Goal: Task Accomplishment & Management: Manage account settings

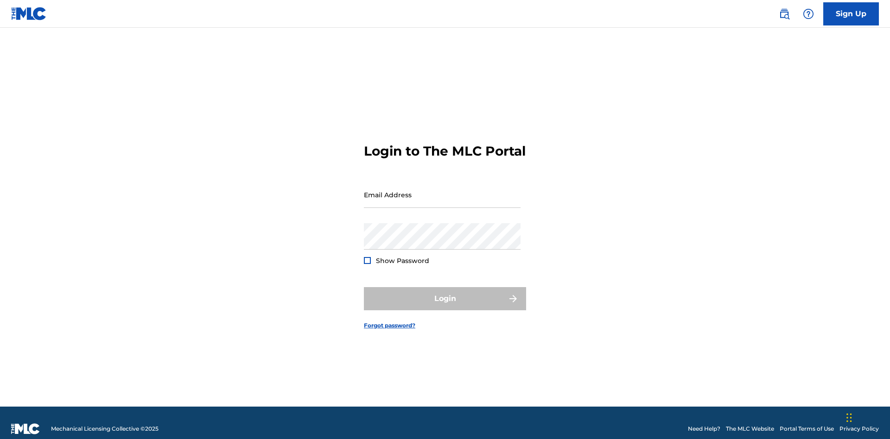
scroll to position [12, 0]
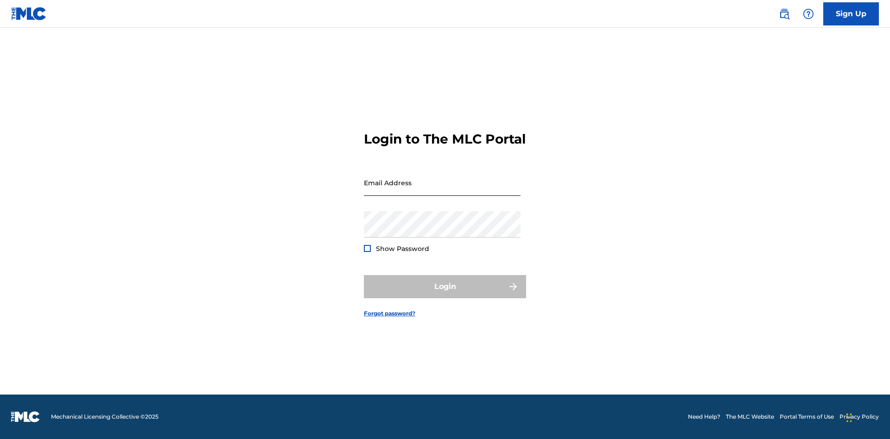
click at [442, 190] on input "Email Address" at bounding box center [442, 183] width 157 height 26
type input "Krystal.Ribble@themlc.com"
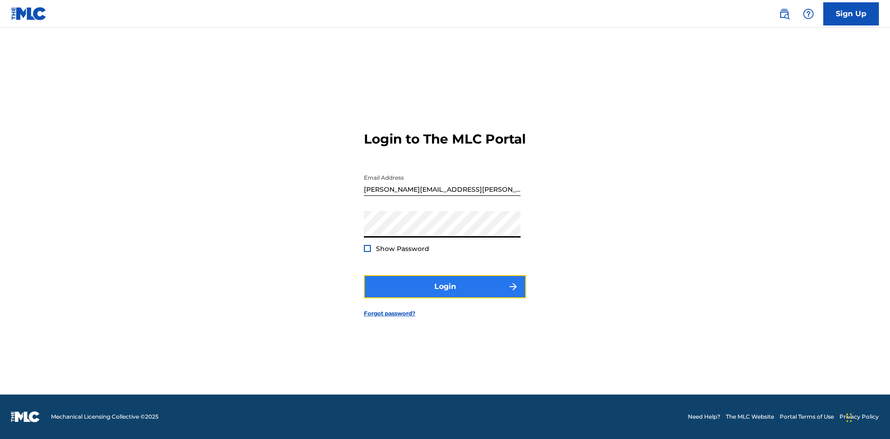
click at [445, 295] on button "Login" at bounding box center [445, 286] width 162 height 23
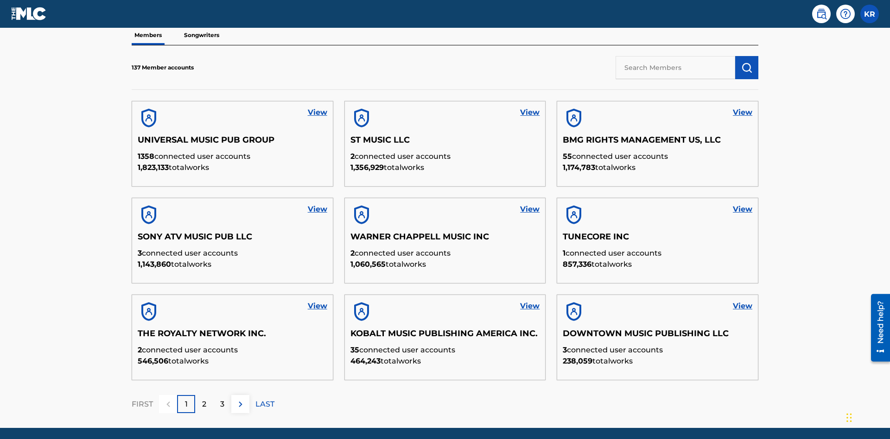
click at [675, 67] on input "text" at bounding box center [675, 67] width 120 height 23
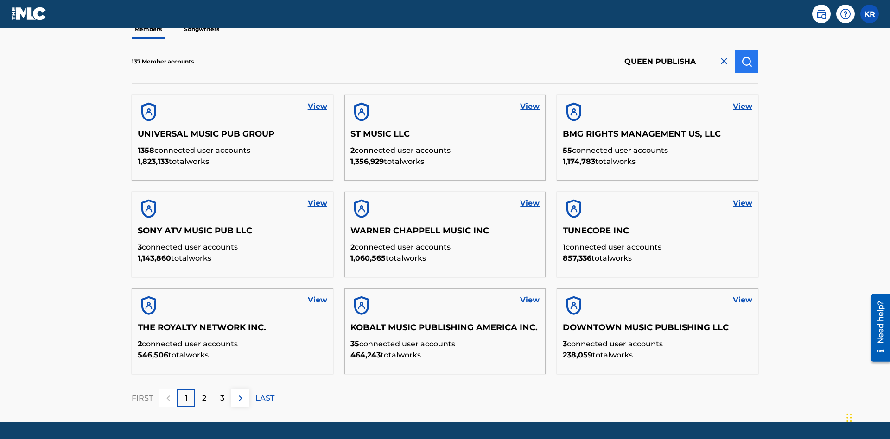
type input "QUEEN PUBLISHA"
click at [746, 61] on img "submit" at bounding box center [746, 61] width 11 height 11
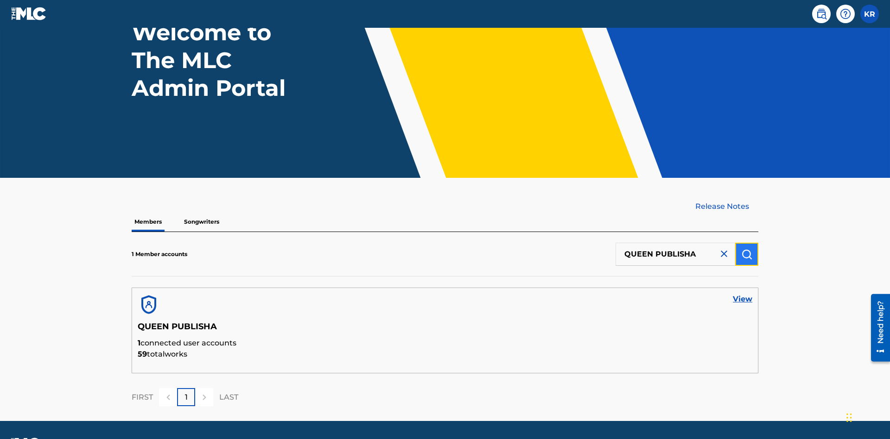
scroll to position [103, 0]
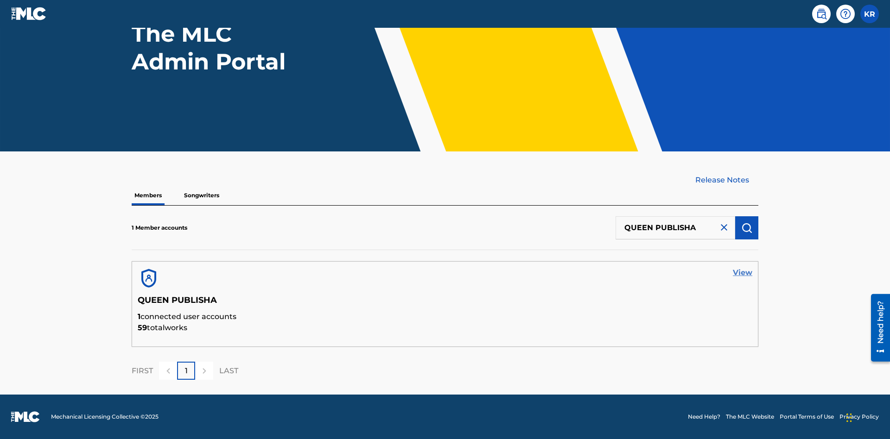
click at [742, 273] on link "View" at bounding box center [742, 272] width 19 height 11
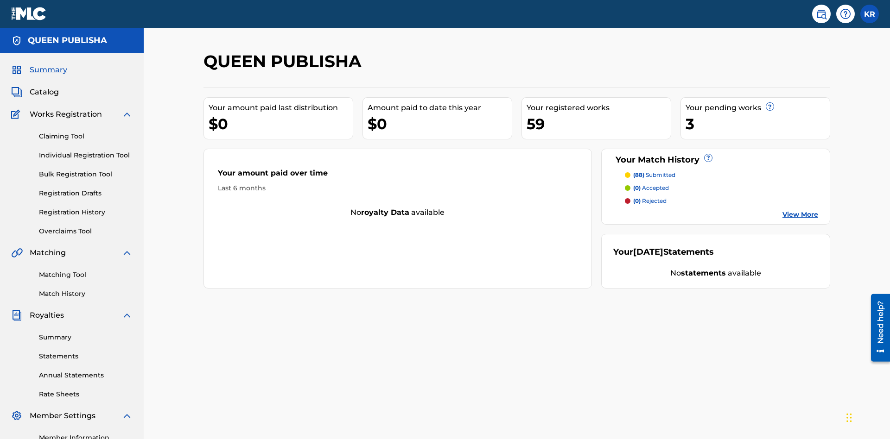
scroll to position [31, 0]
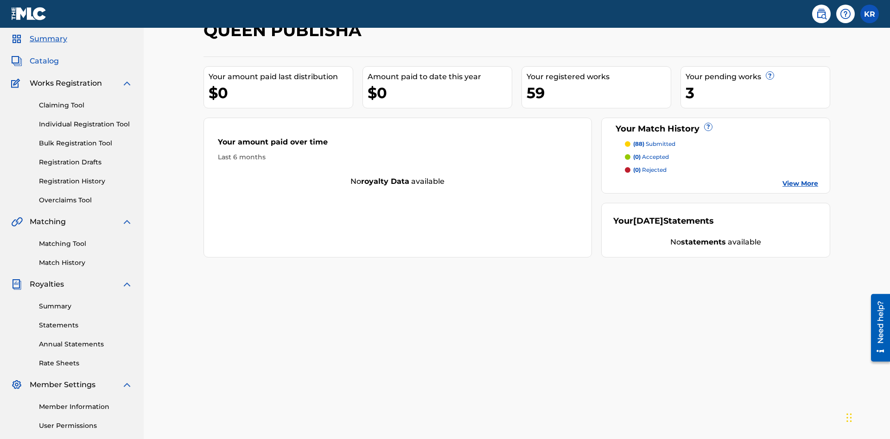
click at [44, 61] on span "Catalog" at bounding box center [44, 61] width 29 height 11
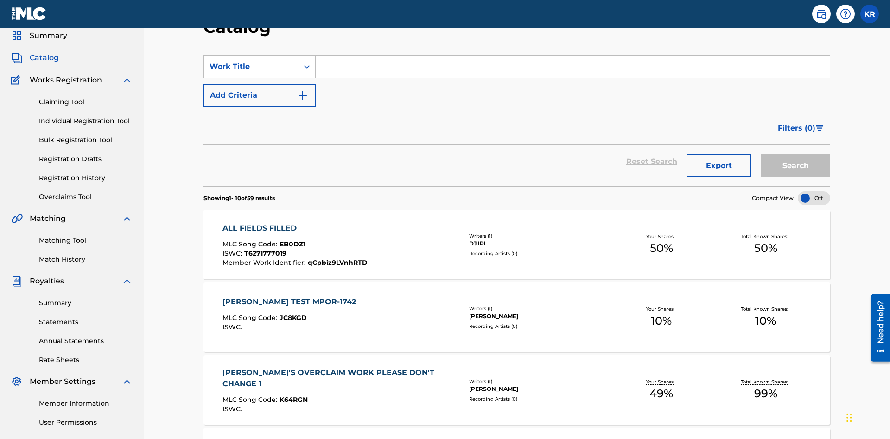
click at [572, 67] on input "Search Form" at bounding box center [573, 67] width 514 height 22
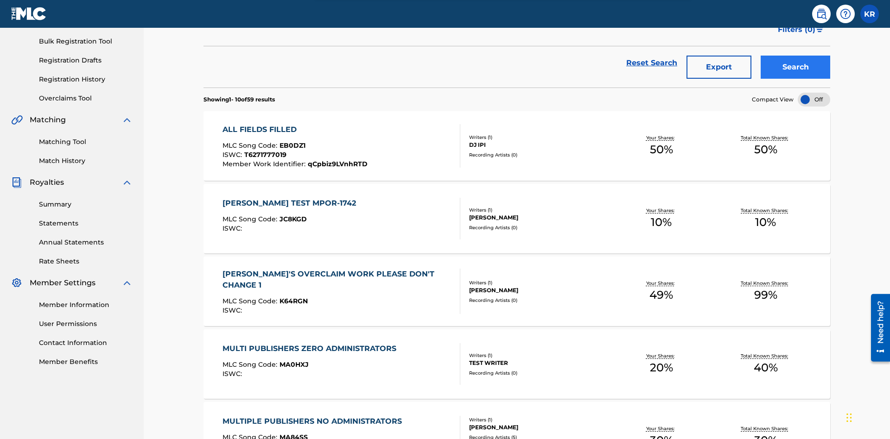
type input "ALL FIELDS FILLED"
click at [795, 67] on button "Search" at bounding box center [795, 67] width 70 height 23
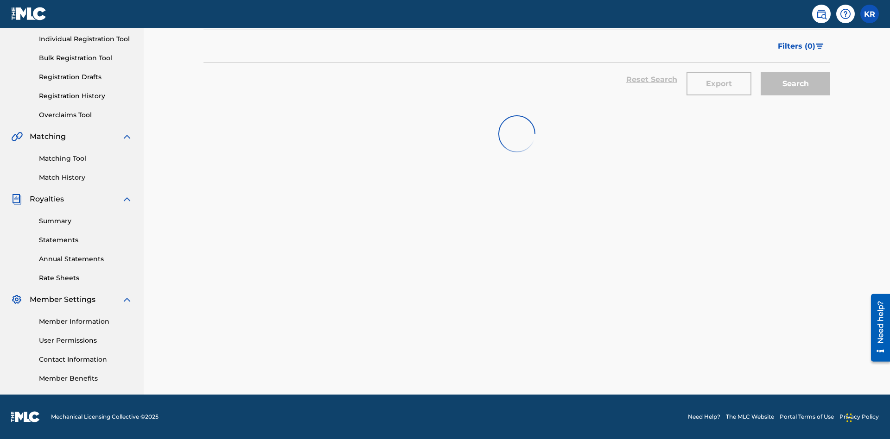
scroll to position [116, 0]
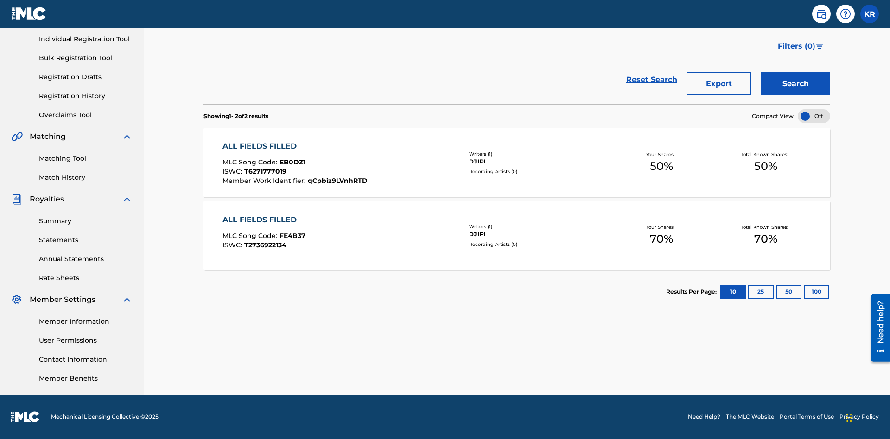
click at [291, 162] on span "EB0DZ1" at bounding box center [292, 162] width 26 height 8
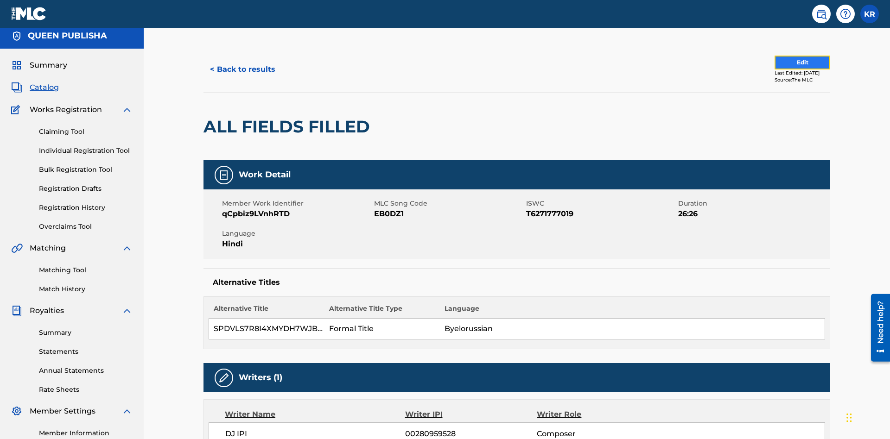
click at [791, 63] on button "Edit" at bounding box center [802, 63] width 56 height 14
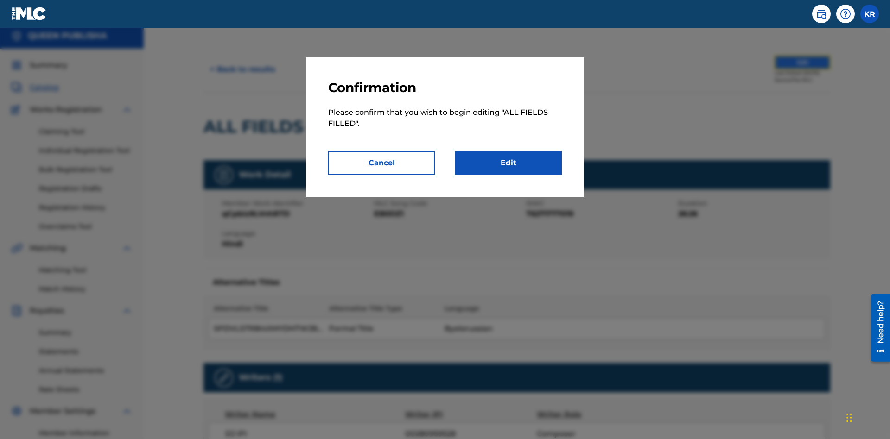
scroll to position [101, 0]
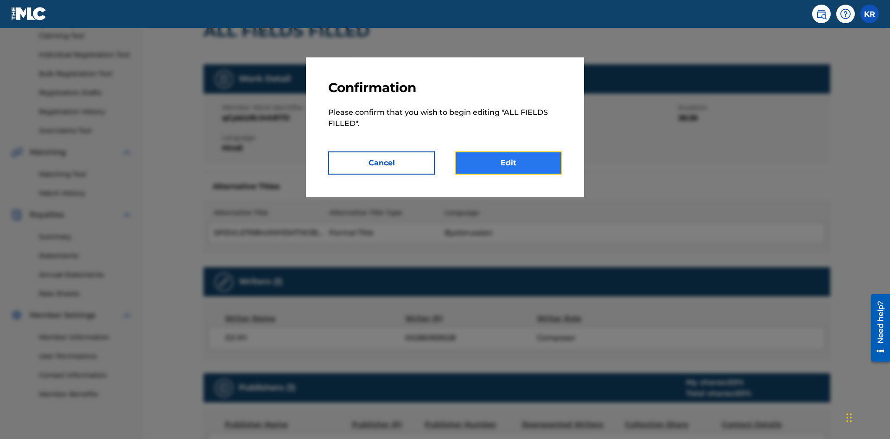
click at [508, 163] on link "Edit" at bounding box center [508, 163] width 107 height 23
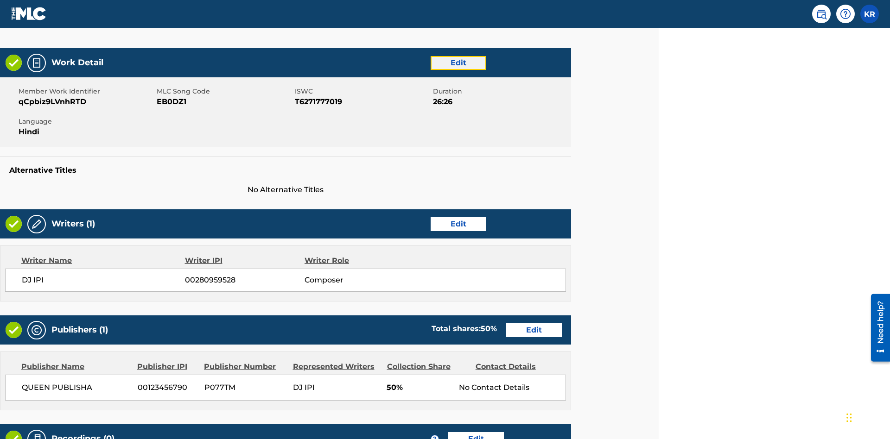
click at [458, 63] on link "Edit" at bounding box center [458, 63] width 56 height 14
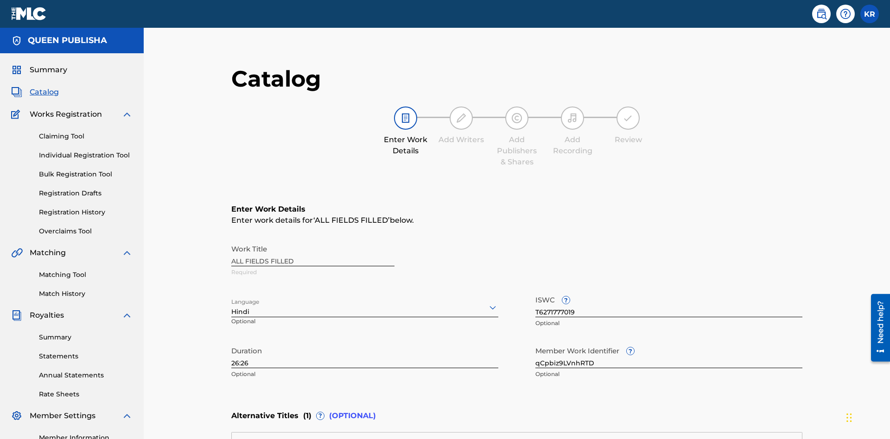
scroll to position [218, 231]
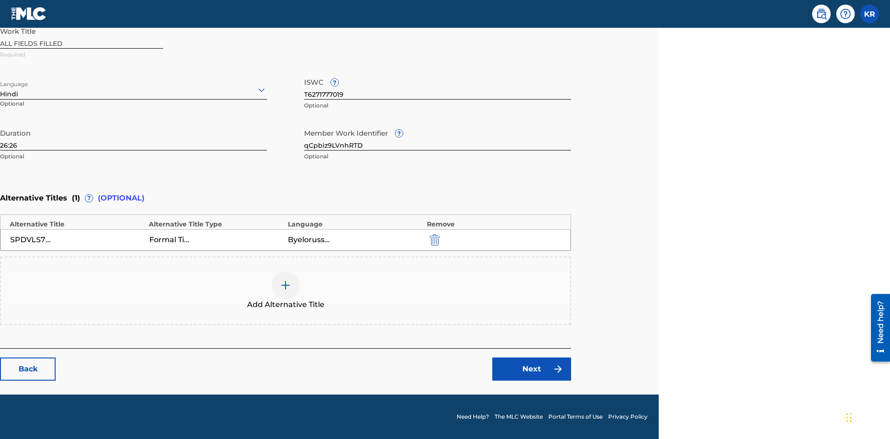
click at [133, 137] on input "26:26" at bounding box center [133, 137] width 267 height 26
type input "45:45"
click at [261, 90] on icon at bounding box center [261, 89] width 11 height 11
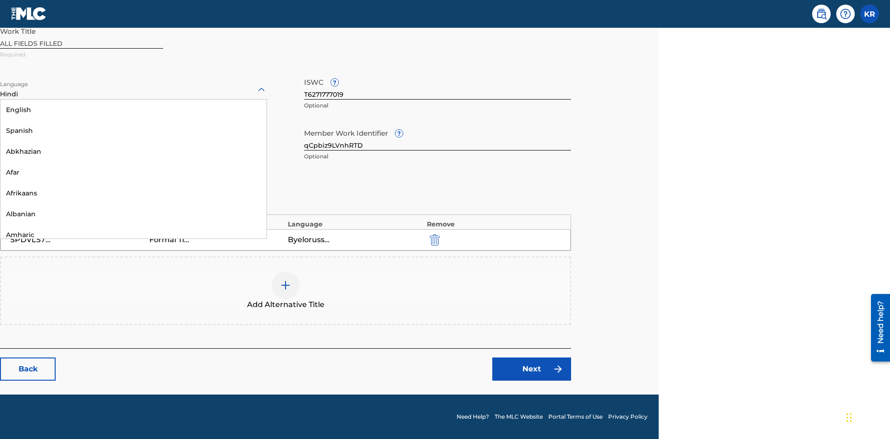
scroll to position [890, 0]
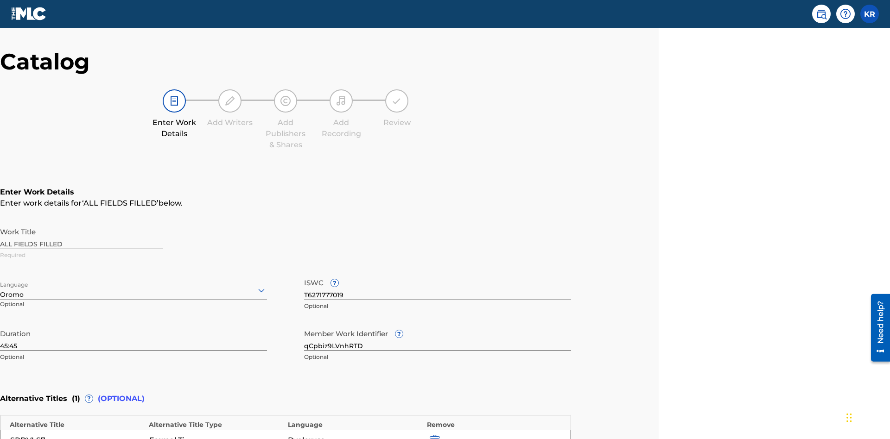
scroll to position [218, 231]
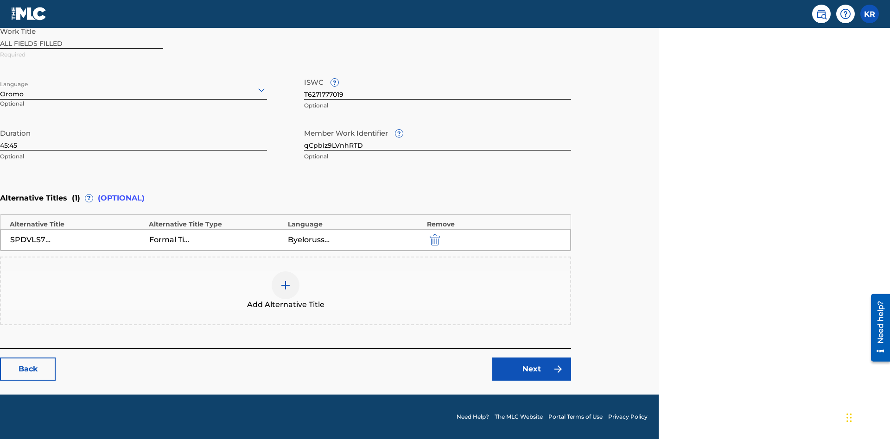
click at [437, 137] on input "qCpbiz9LVnhRTD" at bounding box center [437, 137] width 267 height 26
type input "gLi0Vj5hZ3YaTI"
click at [437, 86] on input "T6271777019" at bounding box center [437, 86] width 267 height 26
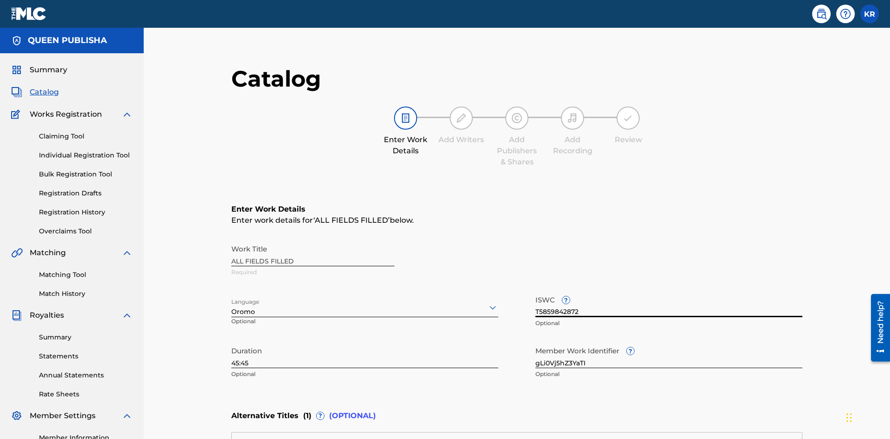
scroll to position [218, 0]
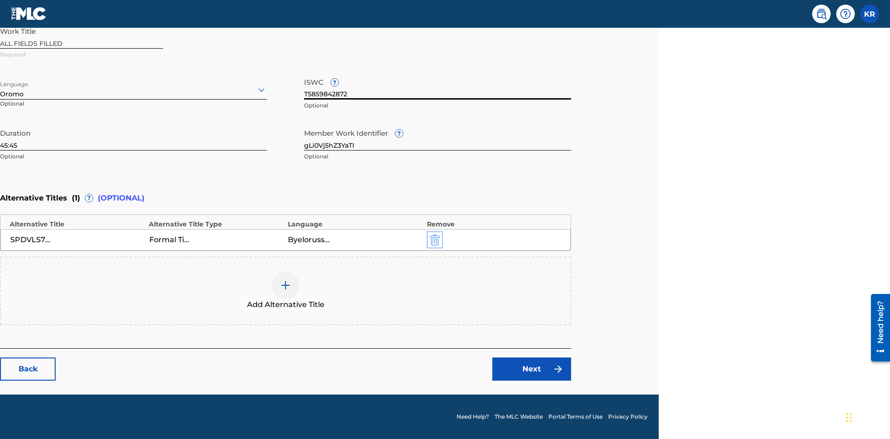
type input "T5859842872"
click at [433, 240] on img "submit" at bounding box center [435, 239] width 10 height 11
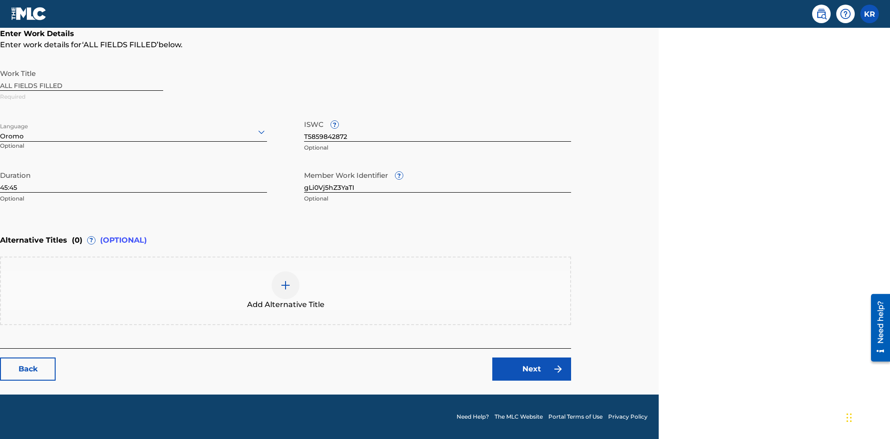
click at [285, 291] on img at bounding box center [285, 285] width 11 height 11
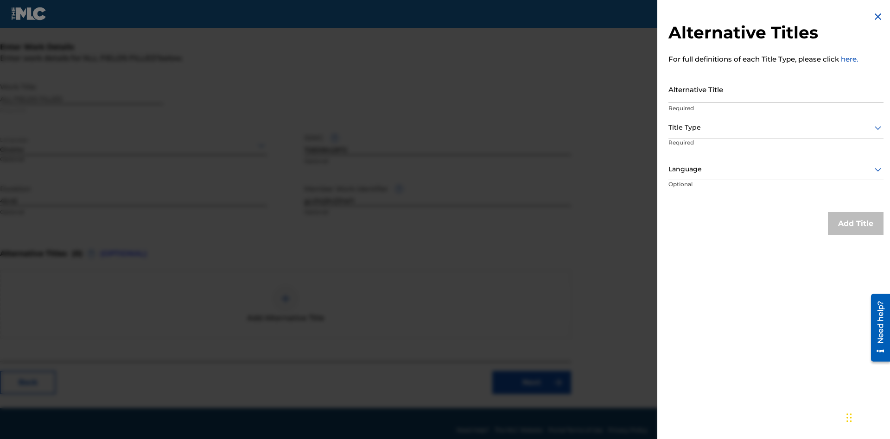
click at [776, 89] on input "Alternative Title" at bounding box center [775, 89] width 215 height 26
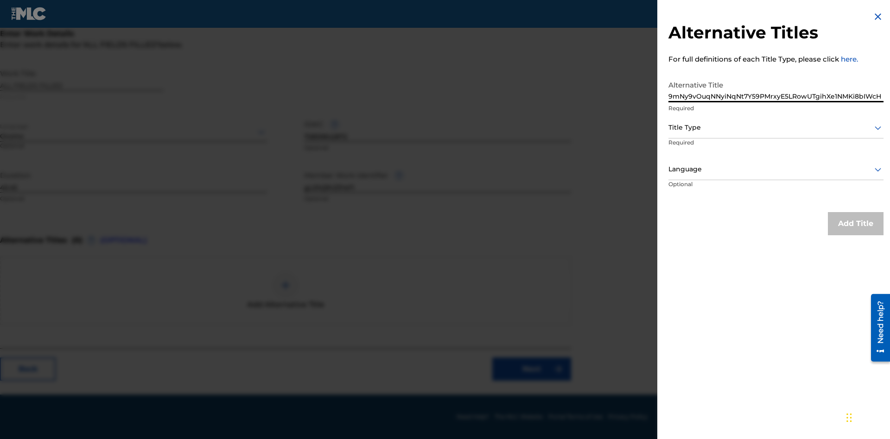
type input "9mNy9vOuqNNyiNqNt7Y59PMrxyE5LRowUTgihXe1NMKi8bIWcH"
click at [776, 127] on div at bounding box center [775, 128] width 215 height 12
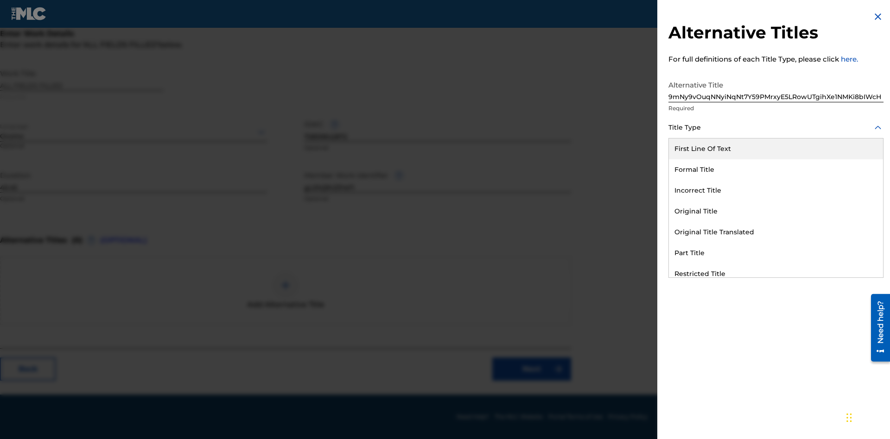
click at [776, 170] on div "Formal Title" at bounding box center [776, 169] width 214 height 21
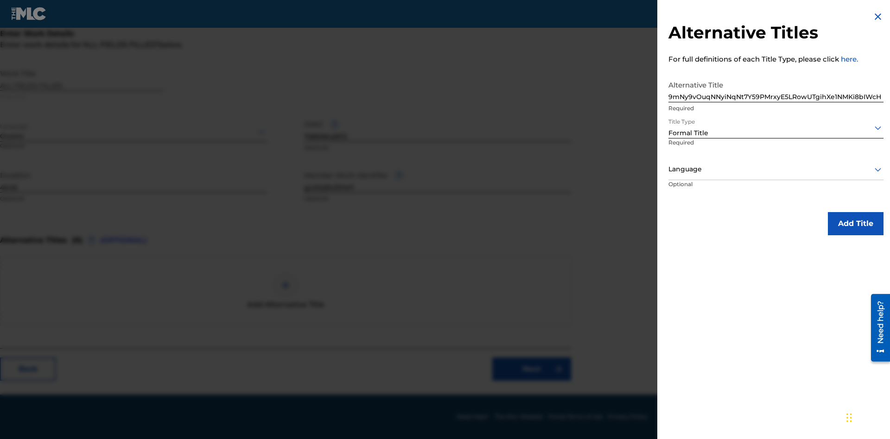
click at [776, 169] on div at bounding box center [775, 170] width 215 height 12
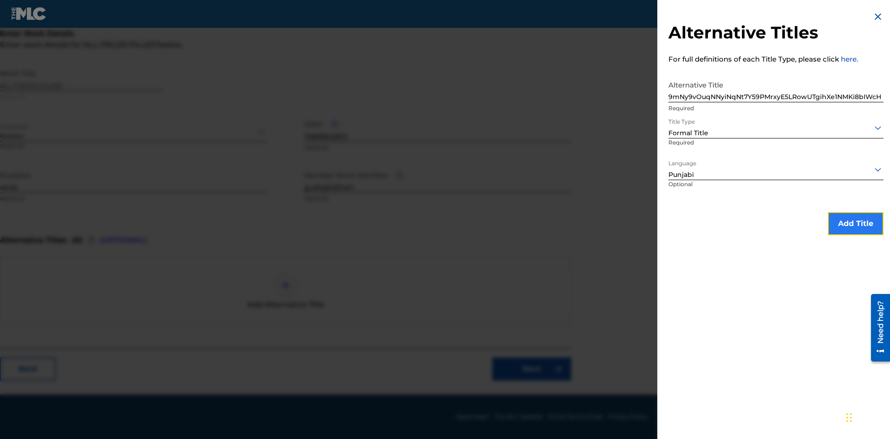
click at [855, 223] on button "Add Title" at bounding box center [856, 223] width 56 height 23
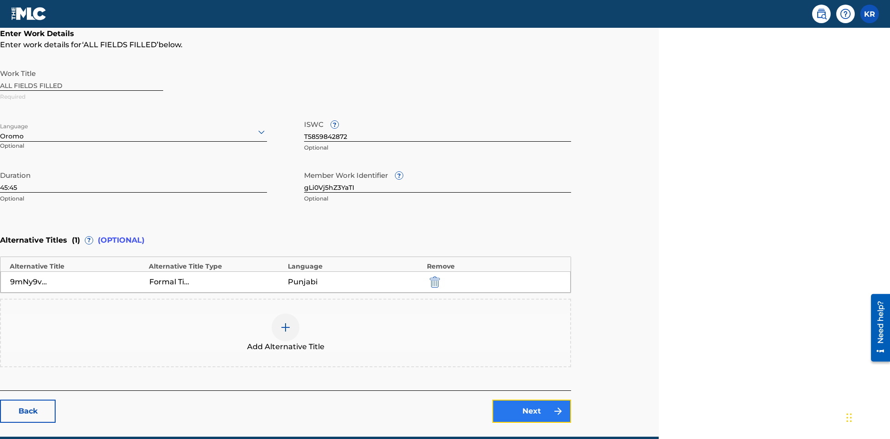
click at [531, 400] on link "Next" at bounding box center [531, 411] width 79 height 23
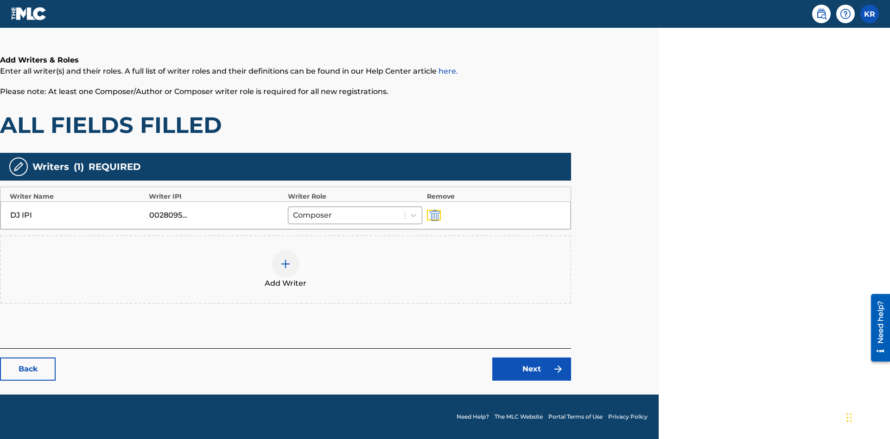
click at [433, 215] on img "submit" at bounding box center [435, 215] width 10 height 11
click at [285, 259] on img at bounding box center [285, 264] width 11 height 11
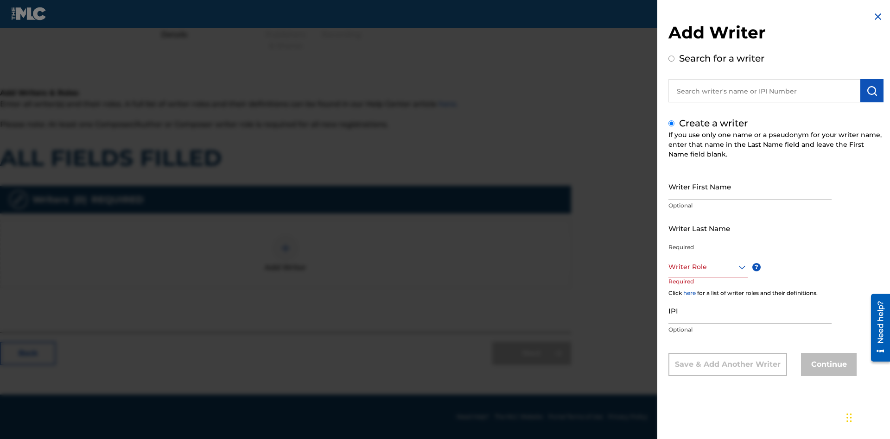
click at [750, 186] on input "Writer First Name" at bounding box center [749, 186] width 163 height 26
type input "lOAA907B5Z0WvjF1O66kSvvay"
click at [750, 228] on input "Writer Last Name" at bounding box center [749, 228] width 163 height 26
type input "naDPZidpDCkvRKm0zf5bEePmg"
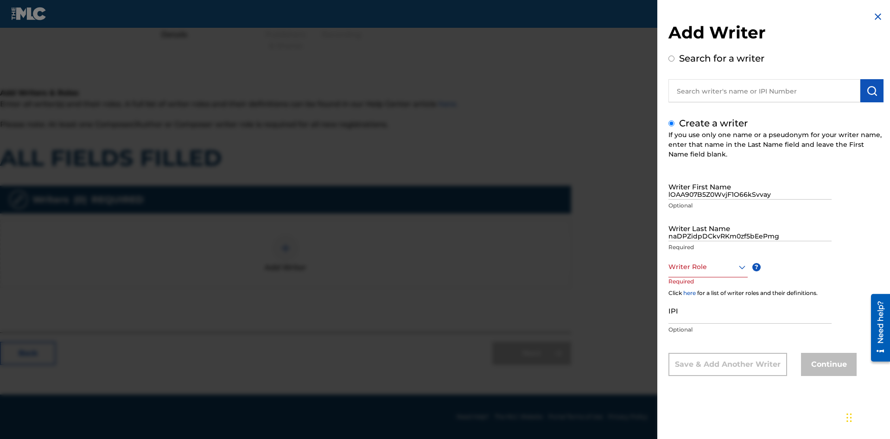
click at [707, 267] on div at bounding box center [707, 267] width 79 height 12
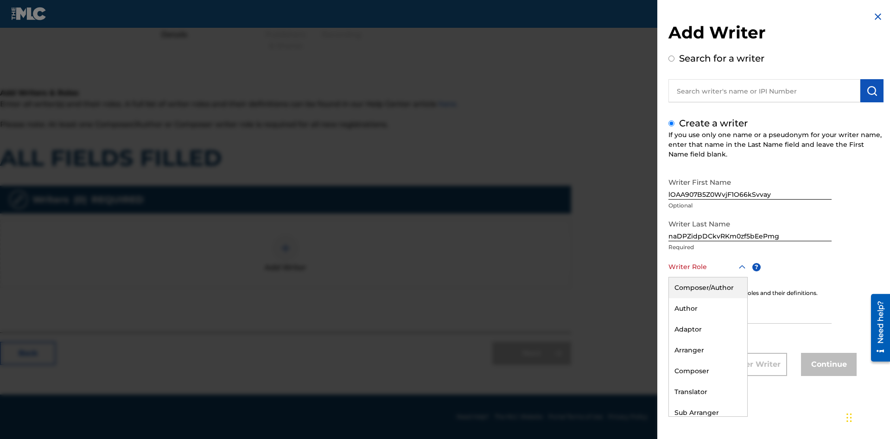
click at [707, 371] on div "Composer" at bounding box center [708, 371] width 78 height 21
click at [750, 311] on input "IPI" at bounding box center [749, 310] width 163 height 26
click at [827, 366] on button "Continue" at bounding box center [829, 364] width 56 height 23
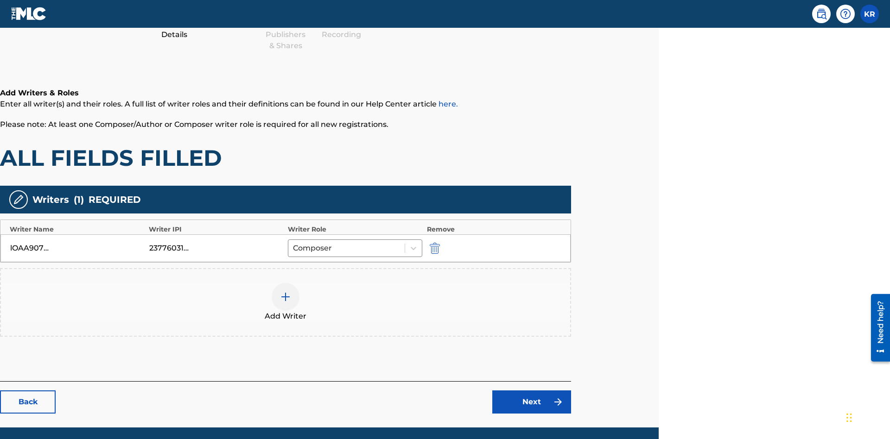
click at [285, 283] on div at bounding box center [286, 297] width 28 height 28
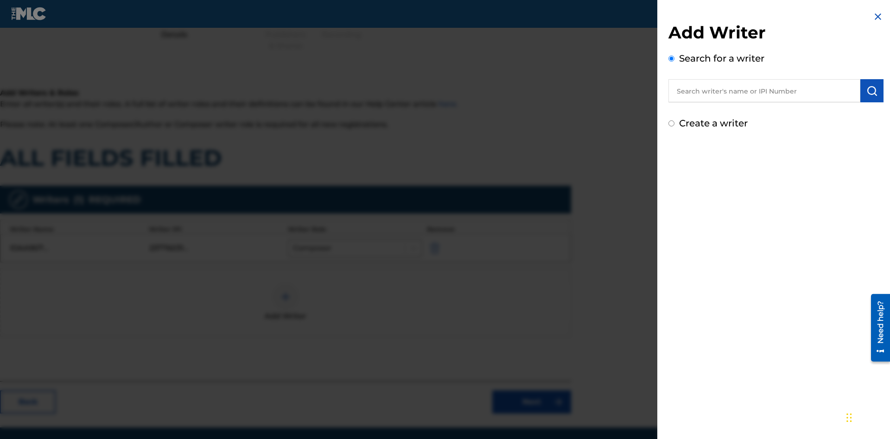
click at [671, 124] on input "Create a writer" at bounding box center [671, 123] width 6 height 6
radio input "false"
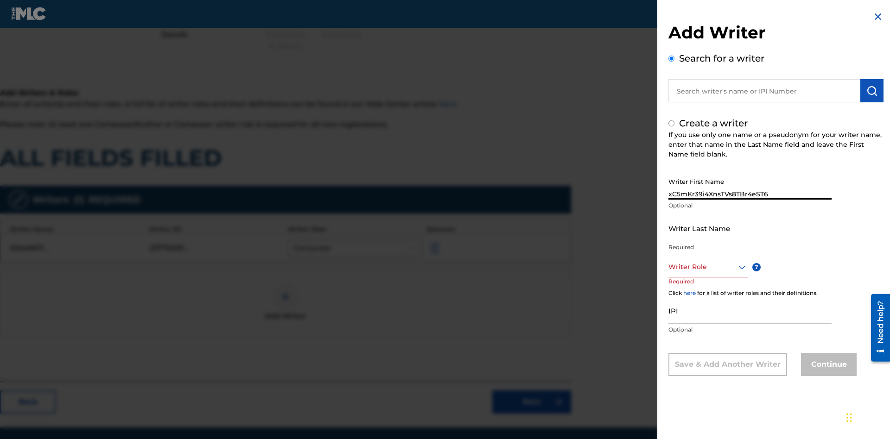
type input "xC5mKr39i4XnsTVs8TBr4eST6"
click at [750, 228] on input "Writer Last Name" at bounding box center [749, 228] width 163 height 26
radio input "false"
radio input "true"
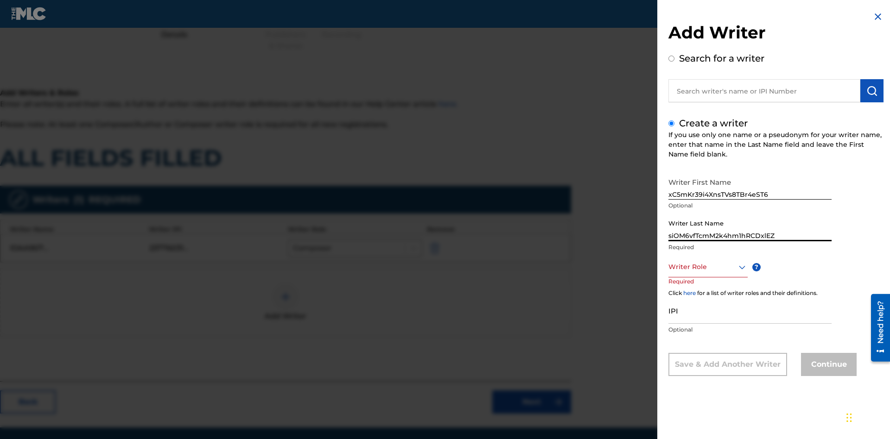
click at [707, 267] on div at bounding box center [707, 267] width 79 height 12
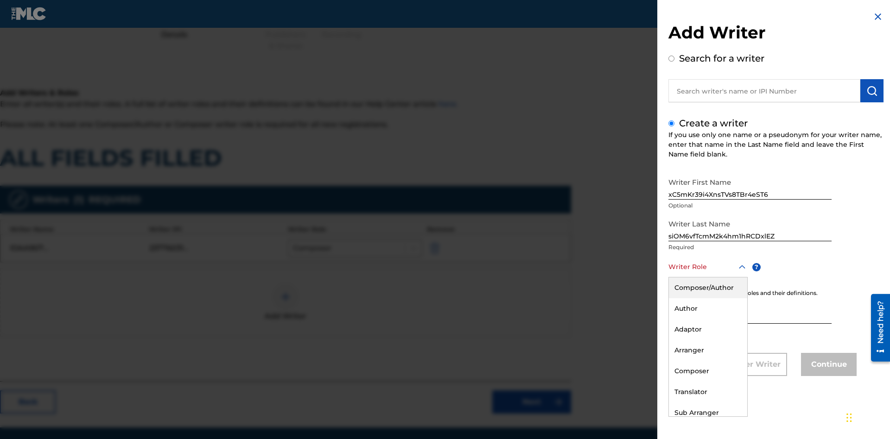
click at [707, 329] on div "Adaptor" at bounding box center [708, 329] width 78 height 21
click at [750, 311] on input "IPI" at bounding box center [749, 310] width 163 height 26
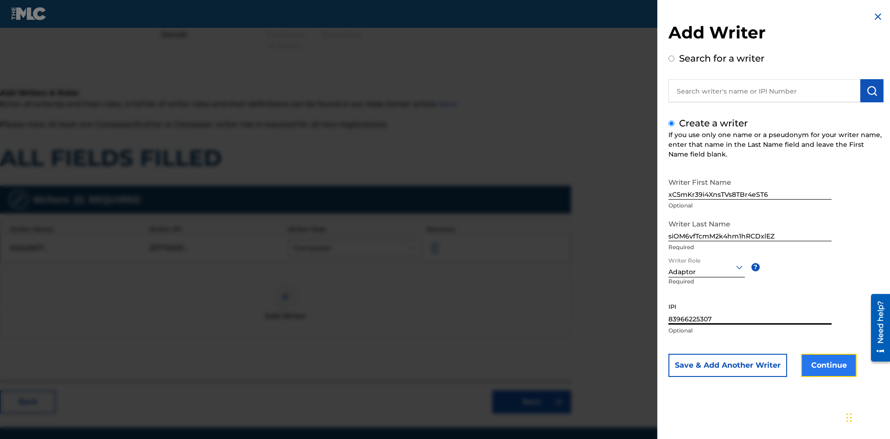
click at [827, 366] on button "Continue" at bounding box center [829, 365] width 56 height 23
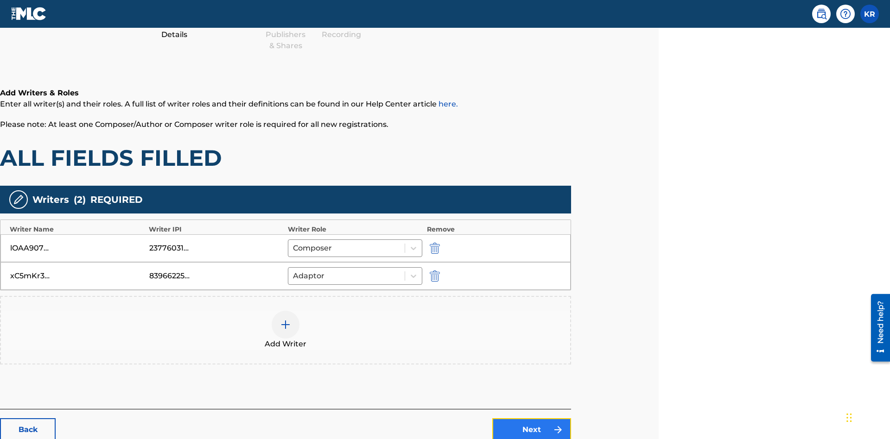
click at [531, 418] on link "Next" at bounding box center [531, 429] width 79 height 23
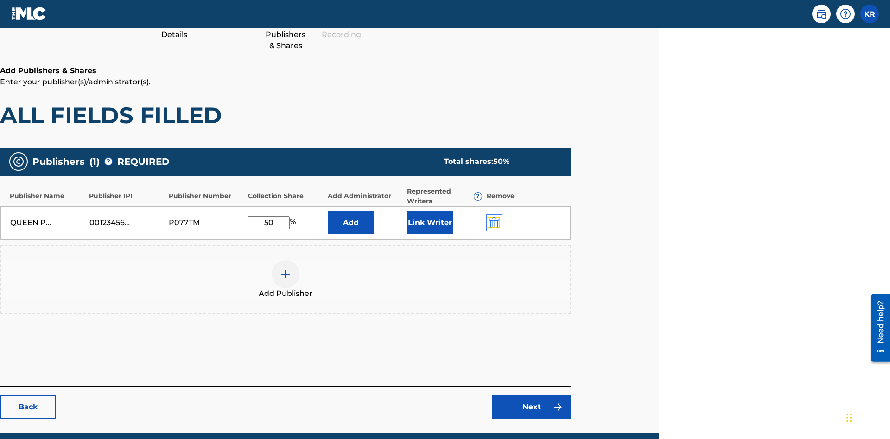
click at [493, 217] on img "submit" at bounding box center [494, 222] width 10 height 11
click at [285, 269] on img at bounding box center [285, 274] width 11 height 11
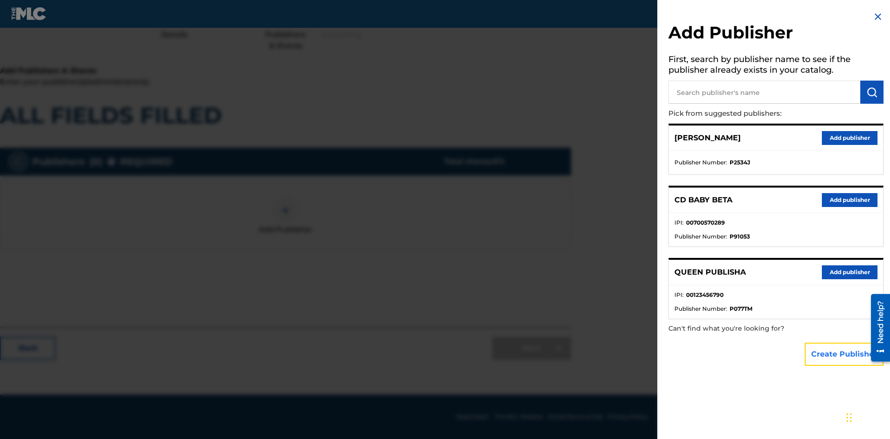
click at [844, 354] on button "Create Publisher" at bounding box center [843, 354] width 79 height 23
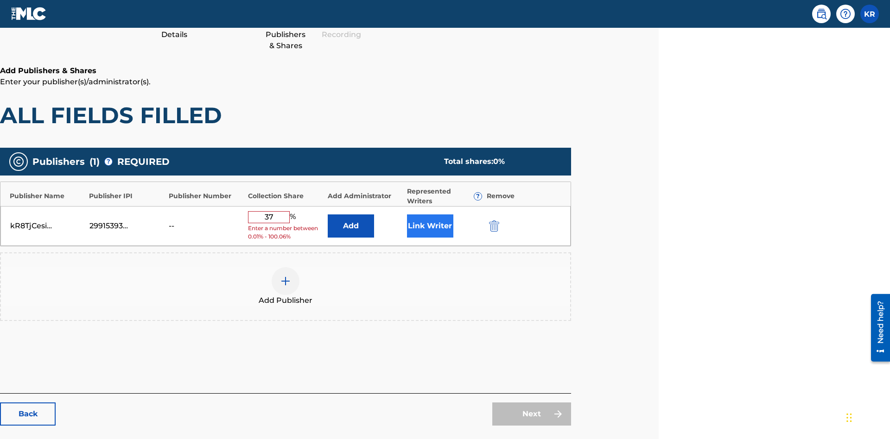
type input "37"
click at [430, 215] on button "Link Writer" at bounding box center [430, 226] width 46 height 23
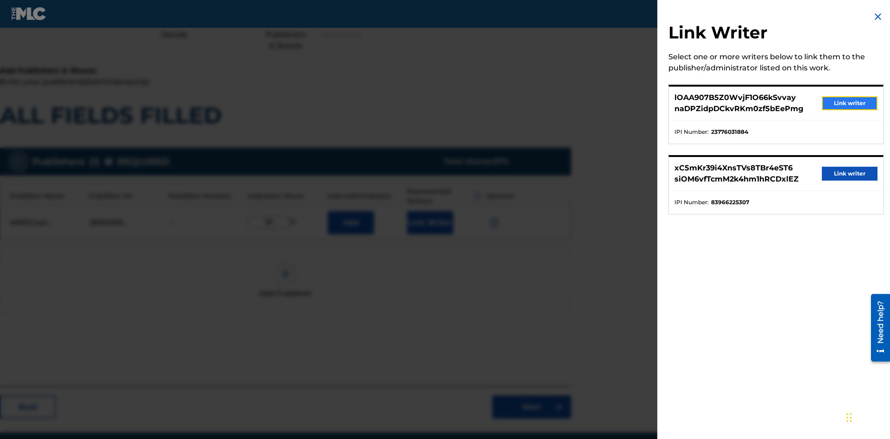
click at [849, 103] on button "Link writer" at bounding box center [850, 103] width 56 height 14
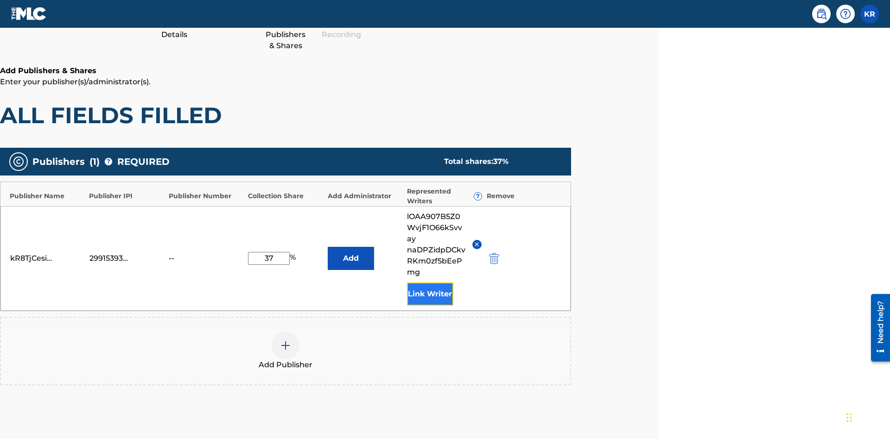
click at [430, 283] on button "Link Writer" at bounding box center [430, 294] width 46 height 23
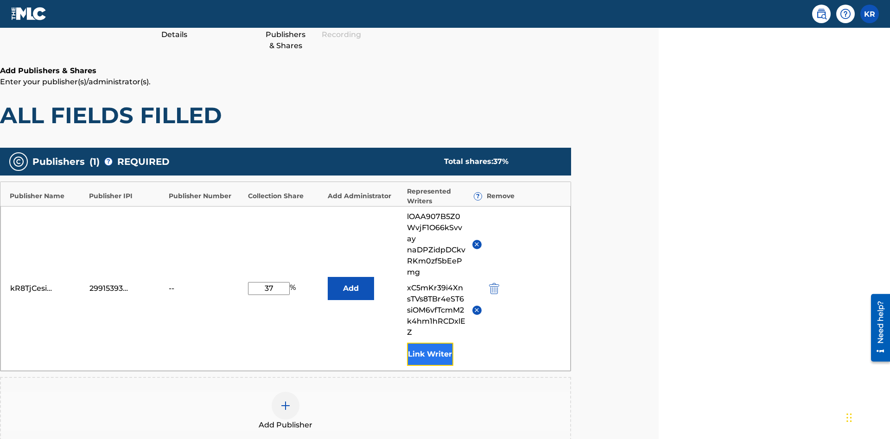
click at [430, 343] on button "Link Writer" at bounding box center [430, 354] width 46 height 23
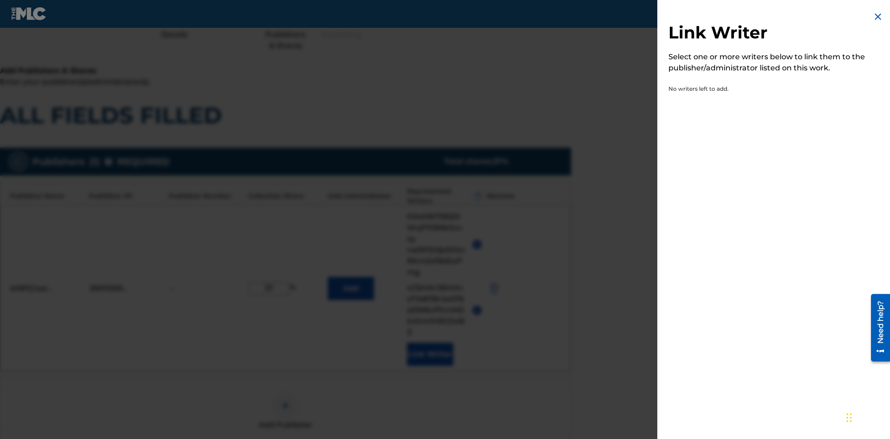
click at [878, 17] on img at bounding box center [877, 16] width 11 height 11
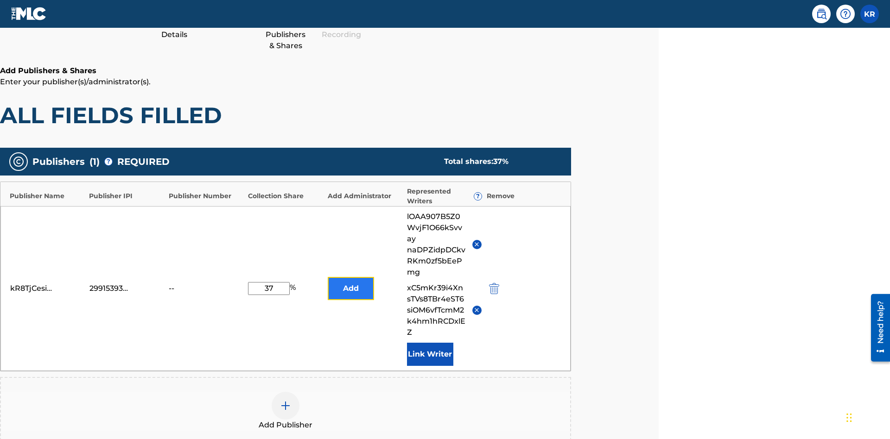
click at [350, 277] on button "Add" at bounding box center [351, 288] width 46 height 23
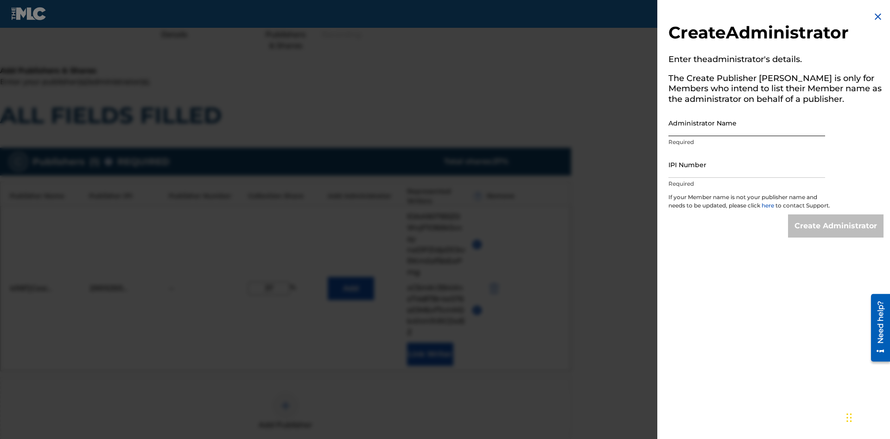
click at [746, 123] on input "Administrator Name" at bounding box center [746, 123] width 157 height 26
click at [746, 164] on input "IPI Number" at bounding box center [746, 165] width 157 height 26
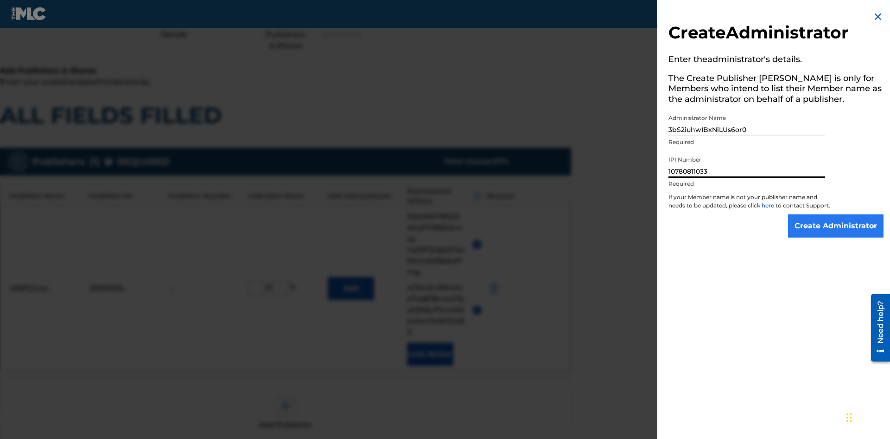
click at [836, 234] on input "Create Administrator" at bounding box center [835, 226] width 95 height 23
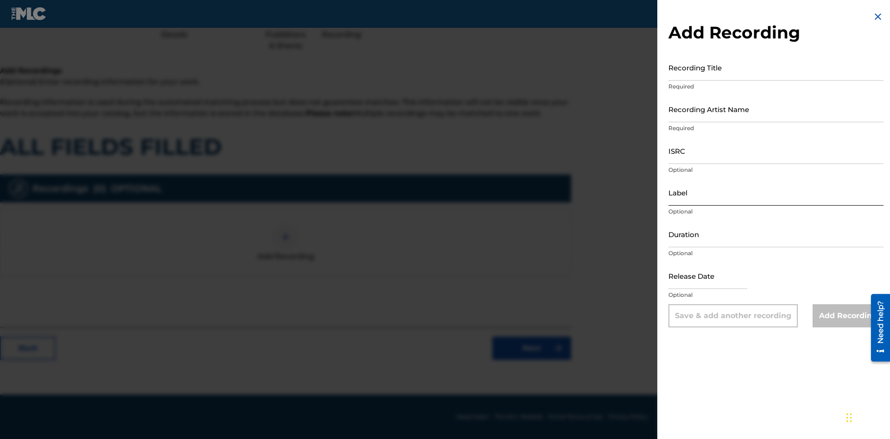
click at [776, 67] on input "Recording Title" at bounding box center [775, 67] width 215 height 26
type input "E4ueIMiTWwnSAenD8Vt9H1V87"
click at [776, 109] on input "Recording Artist Name" at bounding box center [775, 109] width 215 height 26
type input "XBErWJtU7tDMPtgjVR47K5Kx7"
click at [776, 151] on input "ISRC" at bounding box center [775, 151] width 215 height 26
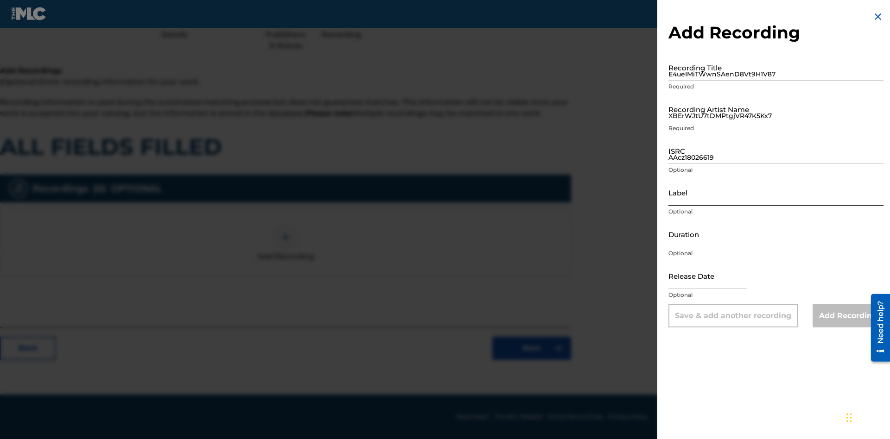
type input "AAcz18026619"
click at [776, 192] on input "Label" at bounding box center [775, 192] width 215 height 26
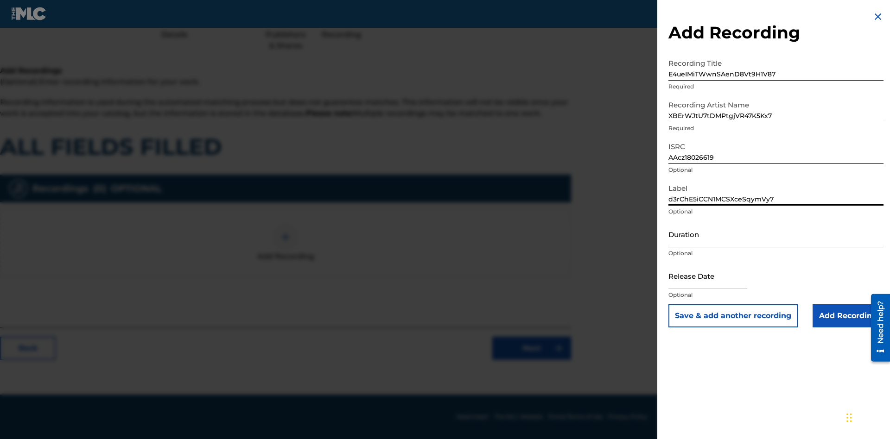
type input "d3rChE5iCCN1MCSXceSqymVy7"
click at [776, 234] on input "Duration" at bounding box center [775, 234] width 215 height 26
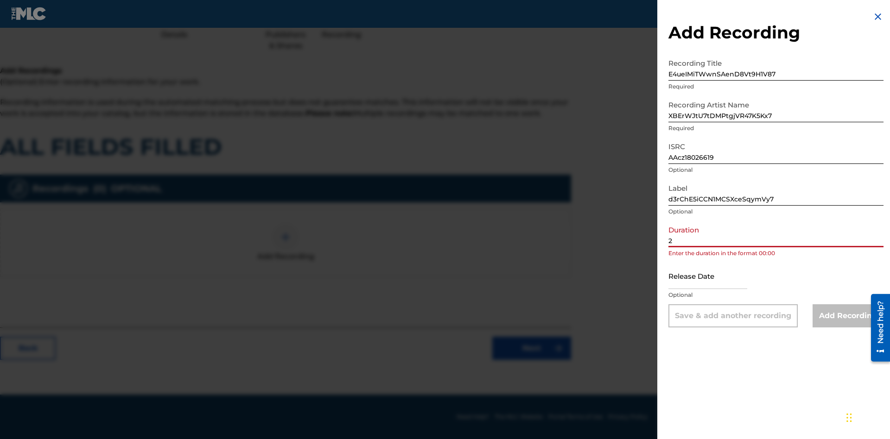
click at [776, 234] on input "2" at bounding box center [775, 234] width 215 height 26
type input "24:24"
click at [715, 277] on input "text" at bounding box center [707, 276] width 79 height 26
select select "8"
select select "2025"
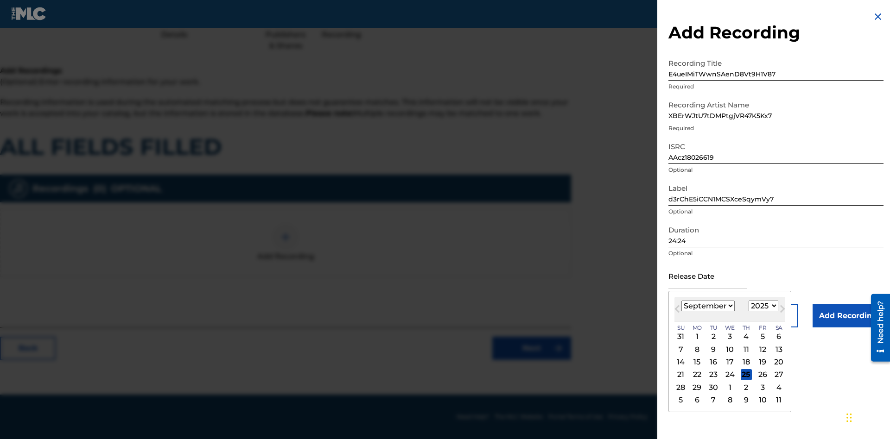
click at [707, 306] on select "January February March April May June July August September October November De…" at bounding box center [707, 306] width 53 height 11
select select "8"
click at [762, 306] on select "1900 1901 1902 1903 1904 1905 1906 1907 1908 1909 1910 1911 1912 1913 1914 1915…" at bounding box center [763, 306] width 30 height 11
select select "2025"
click at [762, 306] on select "1900 1901 1902 1903 1904 1905 1906 1907 1908 1909 1910 1911 1912 1913 1914 1915…" at bounding box center [763, 306] width 30 height 11
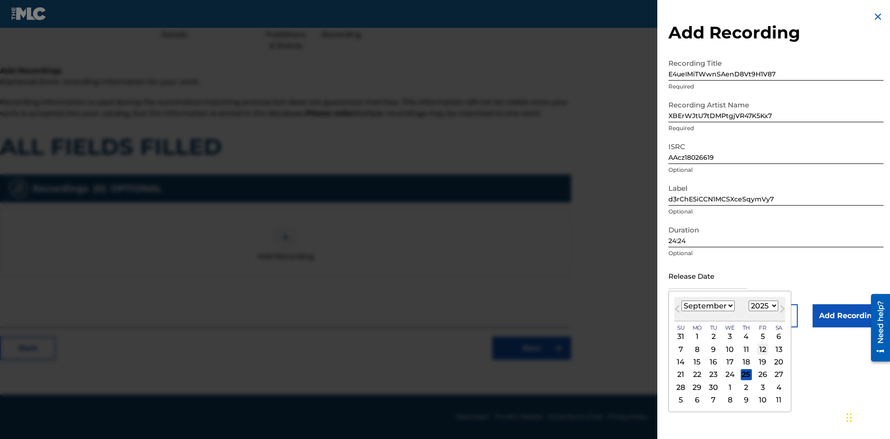
click at [761, 349] on div "12" at bounding box center [762, 349] width 11 height 11
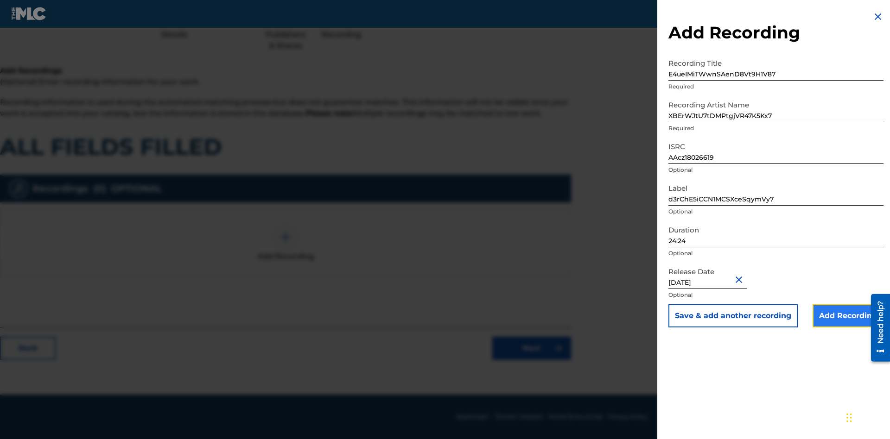
click at [847, 316] on input "Add Recording" at bounding box center [847, 315] width 71 height 23
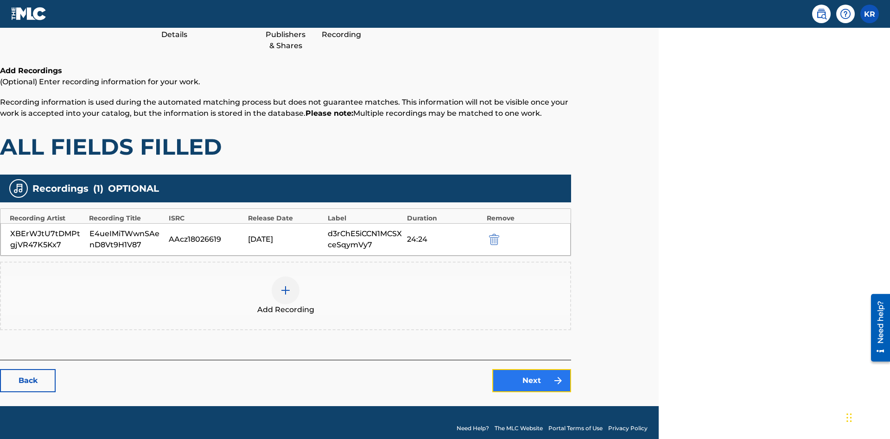
click at [531, 369] on link "Next" at bounding box center [531, 380] width 79 height 23
